Goal: Task Accomplishment & Management: Use online tool/utility

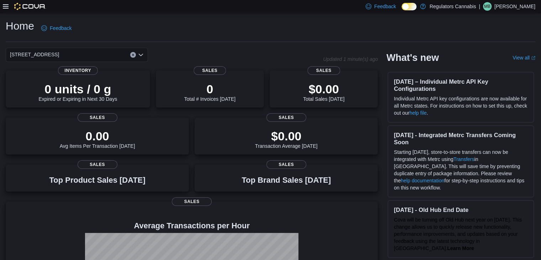
click at [7, 7] on icon at bounding box center [6, 7] width 6 height 6
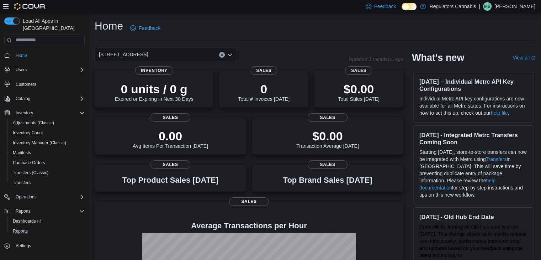
click at [23, 226] on button "Reports" at bounding box center [47, 231] width 80 height 10
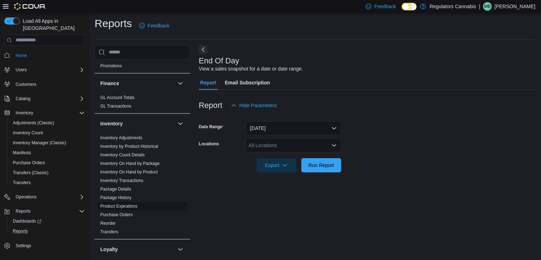
scroll to position [142, 0]
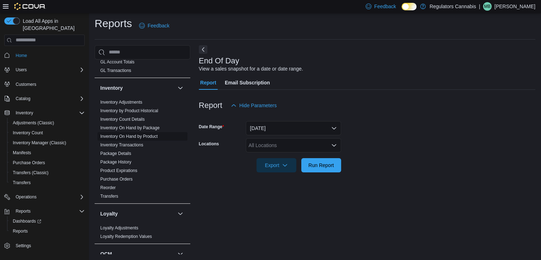
click at [148, 135] on link "Inventory On Hand by Product" at bounding box center [128, 136] width 57 height 5
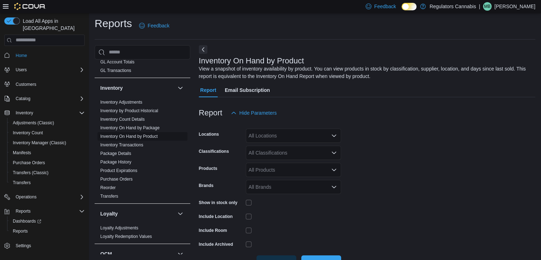
scroll to position [24, 0]
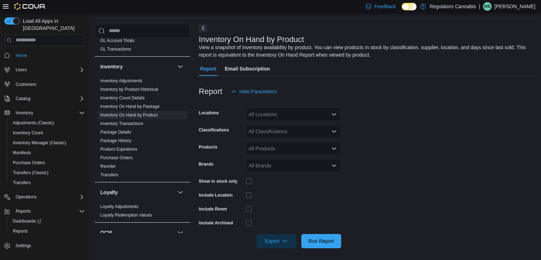
click at [282, 112] on div "All Locations" at bounding box center [293, 114] width 95 height 14
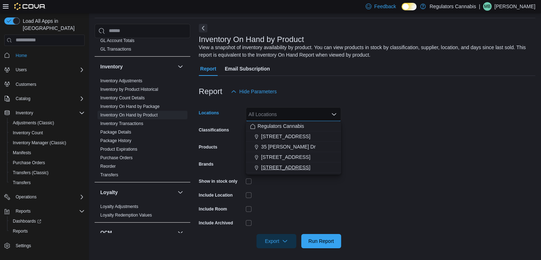
click at [286, 168] on span "[STREET_ADDRESS]" at bounding box center [285, 167] width 49 height 7
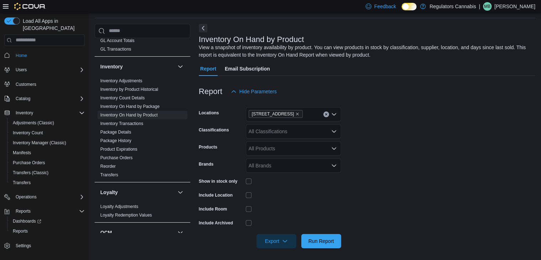
drag, startPoint x: 398, startPoint y: 159, endPoint x: 394, endPoint y: 158, distance: 3.6
click at [394, 158] on form "Locations [STREET_ADDRESS] Classifications All Classifications Products All Pro…" at bounding box center [367, 172] width 336 height 149
click at [301, 129] on div "All Classifications" at bounding box center [293, 131] width 95 height 14
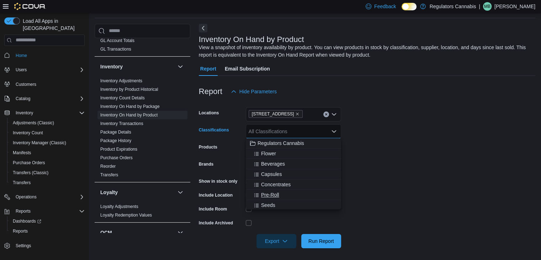
click at [280, 193] on div "Pre-Roll" at bounding box center [293, 194] width 87 height 7
click at [422, 190] on form "Locations [STREET_ADDRESS] Classifications Pre-Roll Combo box. Selected. Pre-Ro…" at bounding box center [367, 172] width 336 height 149
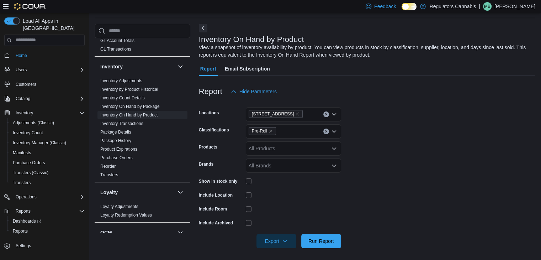
click at [289, 131] on div "Pre-Roll" at bounding box center [293, 131] width 95 height 14
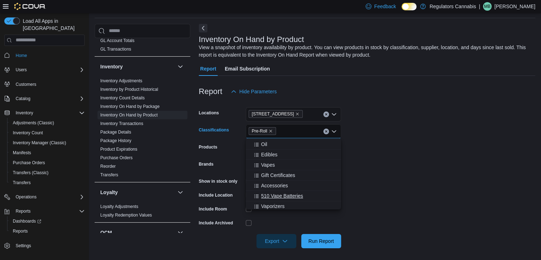
scroll to position [0, 0]
click at [276, 202] on span "Topicals" at bounding box center [270, 204] width 18 height 7
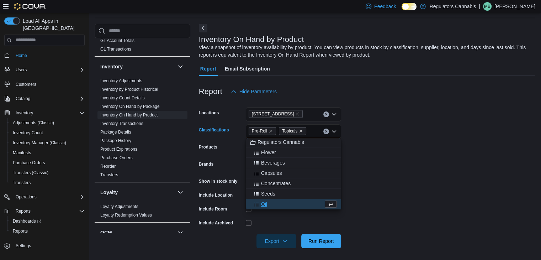
click at [397, 154] on form "Locations [STREET_ADDRESS] Classifications Pre-Roll Topicals Combo box. Selecte…" at bounding box center [367, 172] width 336 height 149
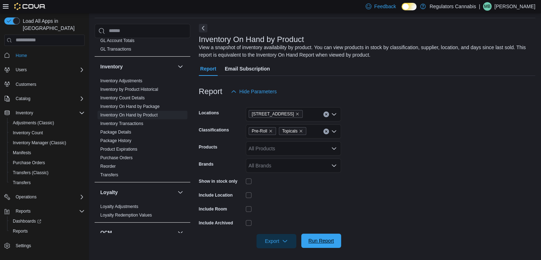
click at [321, 243] on span "Run Report" at bounding box center [321, 240] width 26 height 7
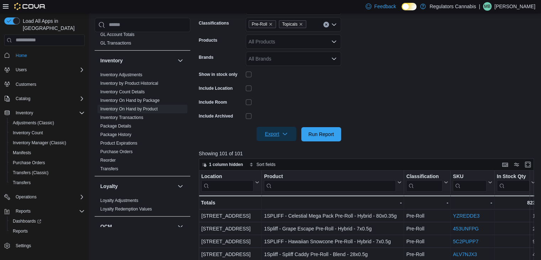
click at [278, 134] on span "Export" at bounding box center [276, 134] width 31 height 14
click at [275, 145] on span "Export to Excel" at bounding box center [277, 148] width 32 height 6
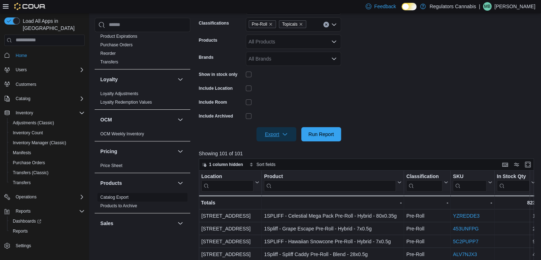
scroll to position [356, 0]
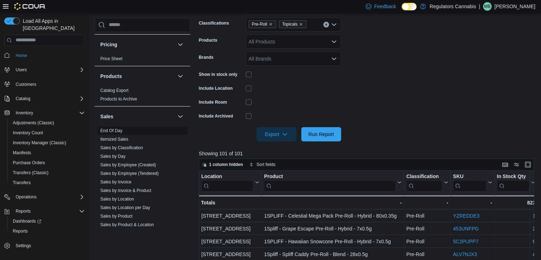
click at [119, 130] on link "End Of Day" at bounding box center [111, 130] width 22 height 5
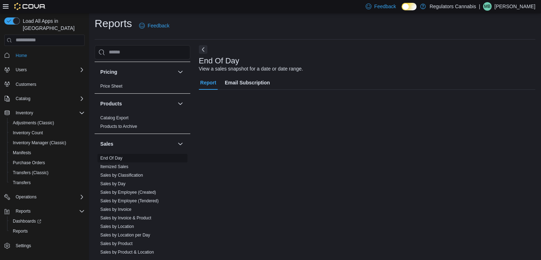
scroll to position [2, 0]
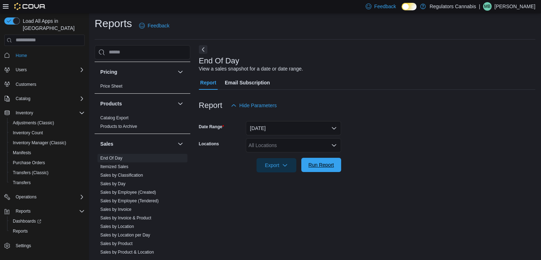
click at [310, 160] on span "Run Report" at bounding box center [320, 164] width 31 height 14
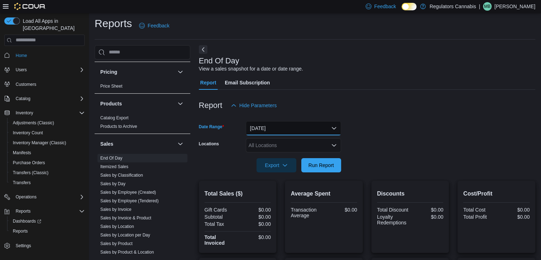
click at [304, 124] on button "[DATE]" at bounding box center [293, 128] width 95 height 14
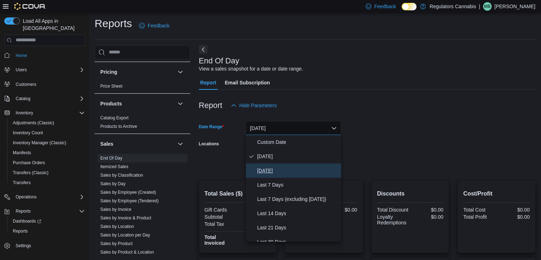
click at [289, 169] on span "[DATE]" at bounding box center [297, 170] width 81 height 9
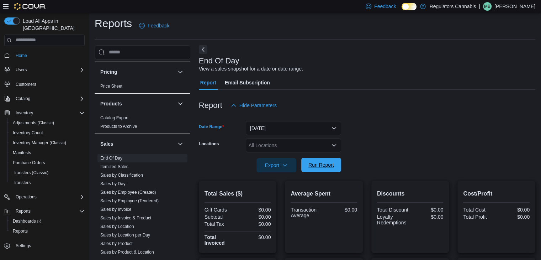
click at [320, 167] on span "Run Report" at bounding box center [321, 164] width 26 height 7
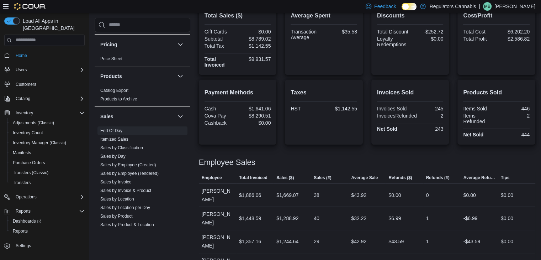
scroll to position [243, 0]
